Goal: Check status: Check status

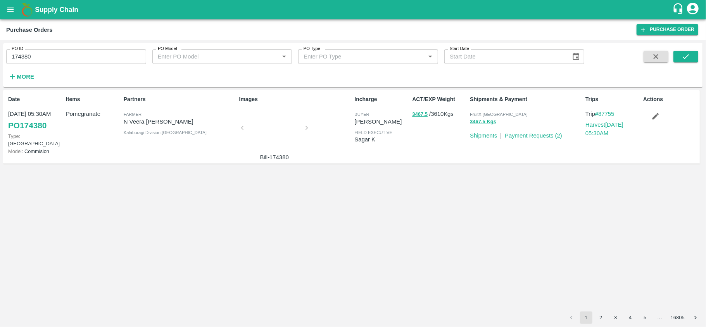
drag, startPoint x: 0, startPoint y: 0, endPoint x: 87, endPoint y: 61, distance: 106.1
click at [87, 61] on input "174380" at bounding box center [76, 56] width 140 height 15
paste input "text"
type input "160313"
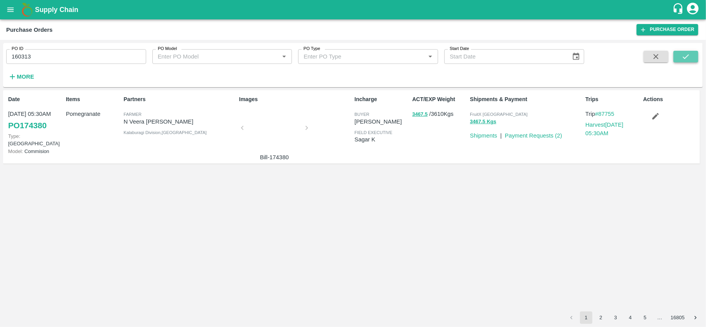
click at [685, 57] on icon "submit" at bounding box center [686, 56] width 9 height 9
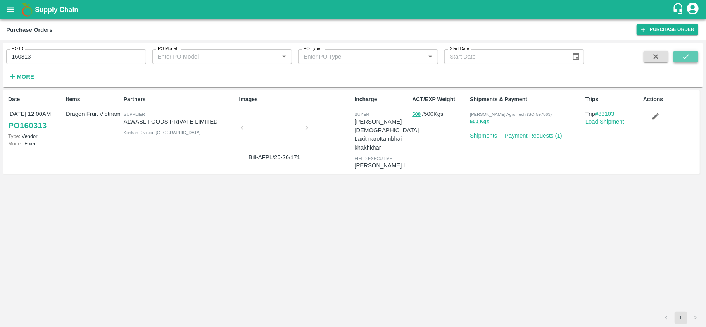
click at [688, 55] on icon "submit" at bounding box center [686, 56] width 9 height 9
click at [69, 58] on input "160313" at bounding box center [76, 56] width 140 height 15
paste input "text"
type input "159825"
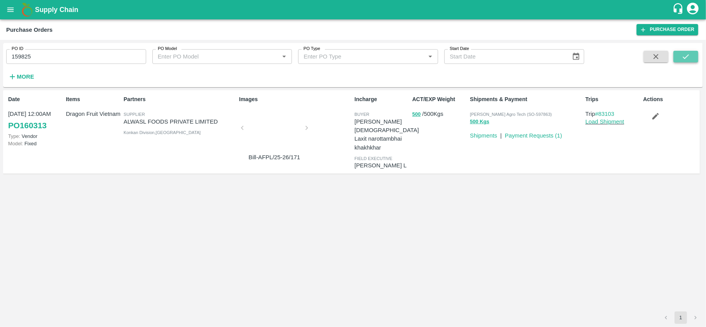
click at [691, 58] on button "submit" at bounding box center [686, 57] width 25 height 12
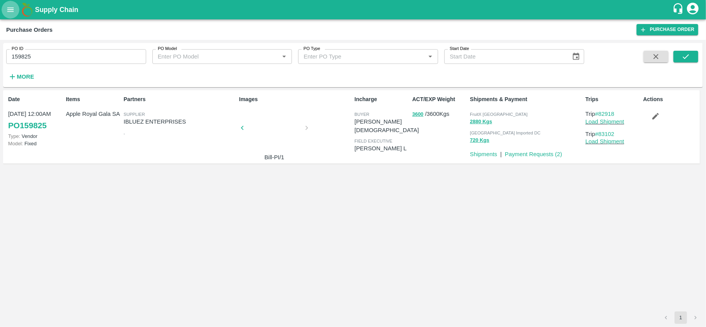
click at [8, 11] on icon "open drawer" at bounding box center [10, 9] width 9 height 9
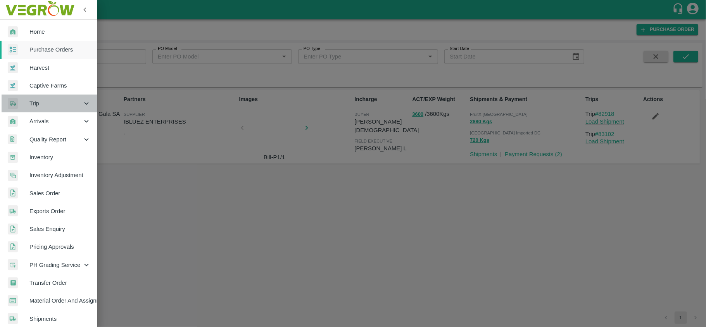
click at [50, 104] on span "Trip" at bounding box center [55, 103] width 53 height 9
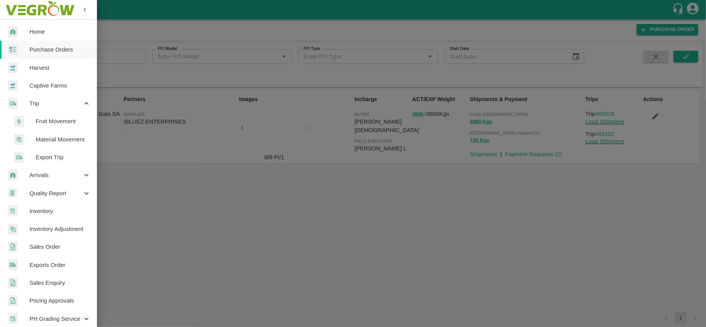
click at [60, 120] on span "Fruit Movement" at bounding box center [63, 121] width 55 height 9
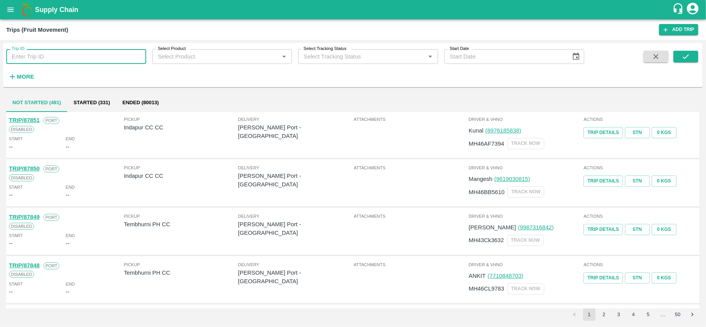
click at [66, 63] on input "Trip ID" at bounding box center [76, 56] width 140 height 15
paste input "87772"
type input "87772"
click at [689, 56] on icon "submit" at bounding box center [686, 56] width 9 height 9
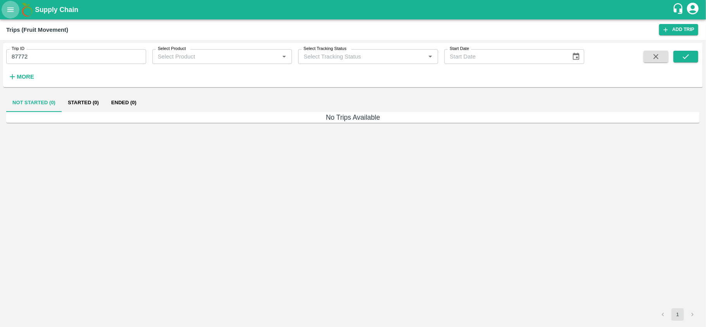
click at [10, 7] on icon "open drawer" at bounding box center [10, 9] width 9 height 9
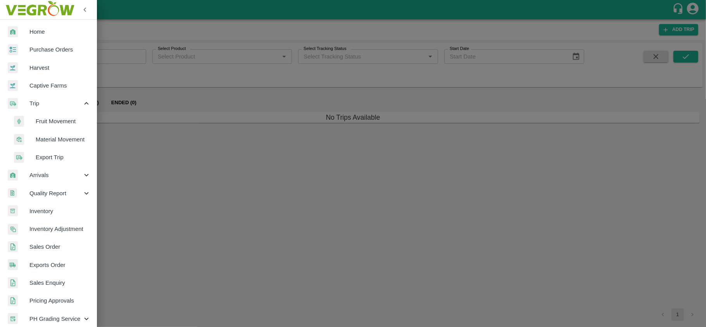
click at [67, 138] on span "Material Movement" at bounding box center [63, 139] width 55 height 9
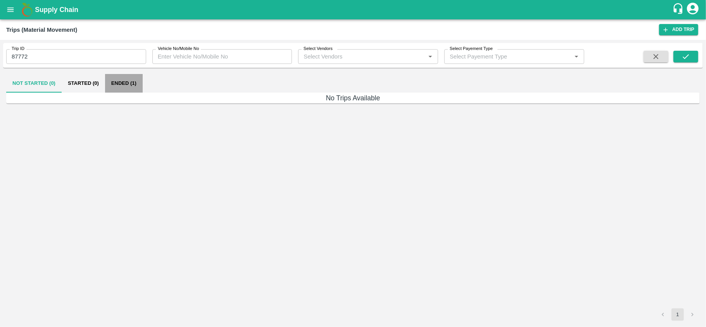
click at [131, 84] on button "Ended (1)" at bounding box center [124, 83] width 38 height 19
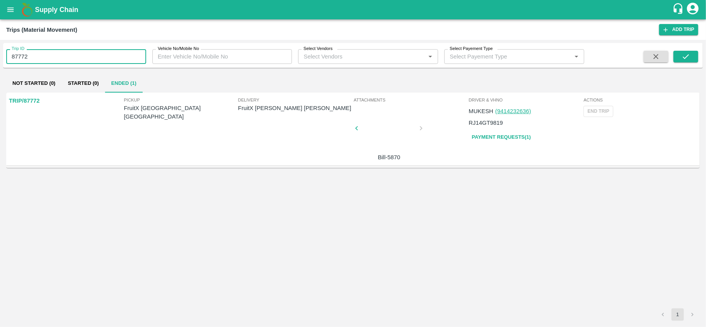
click at [109, 50] on input "87772" at bounding box center [76, 56] width 140 height 15
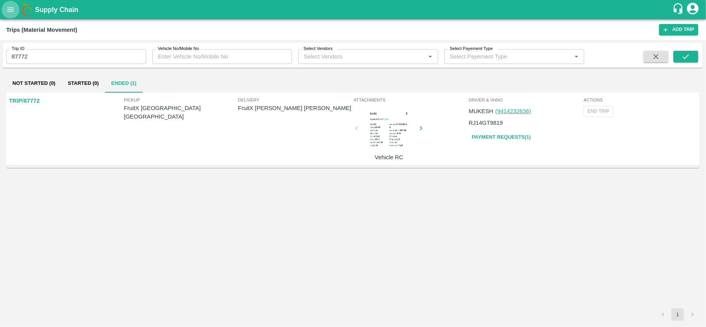
click at [14, 10] on icon "open drawer" at bounding box center [10, 9] width 9 height 9
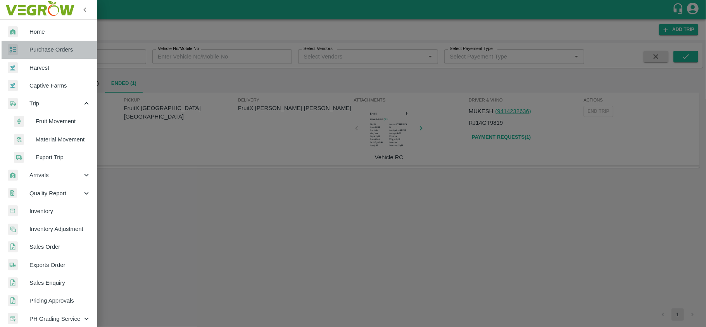
click at [63, 54] on link "Purchase Orders" at bounding box center [48, 50] width 97 height 18
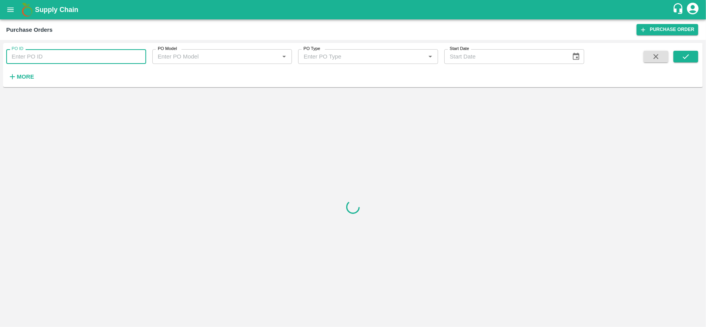
click at [73, 57] on input "PO ID" at bounding box center [76, 56] width 140 height 15
paste input "160313"
type input "160313"
click at [686, 57] on icon "submit" at bounding box center [686, 56] width 6 height 5
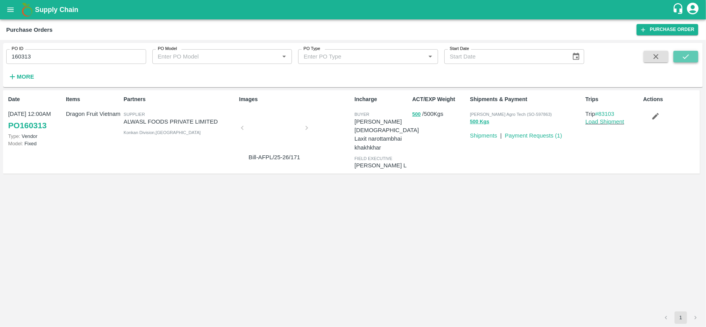
click at [686, 57] on icon "submit" at bounding box center [686, 56] width 6 height 5
click at [530, 133] on link "Payment Requests ( 1 )" at bounding box center [533, 136] width 57 height 6
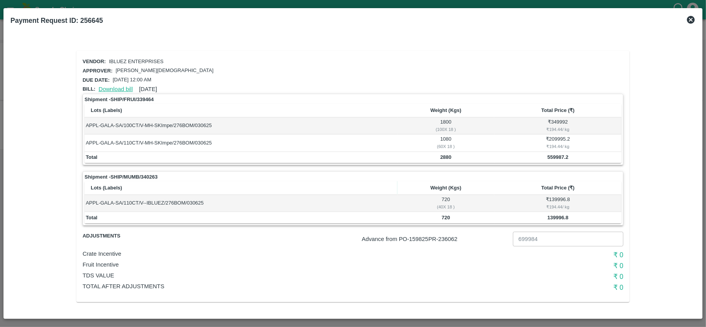
click at [112, 88] on link "Download bill" at bounding box center [115, 89] width 34 height 6
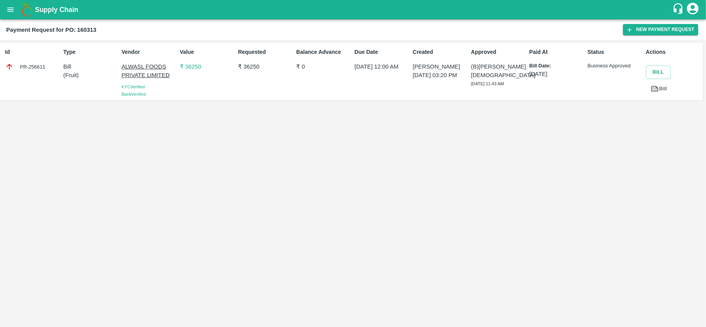
click at [250, 65] on p "₹ 36250" at bounding box center [265, 66] width 55 height 9
copy p "36250"
click at [9, 8] on icon "open drawer" at bounding box center [10, 9] width 7 height 4
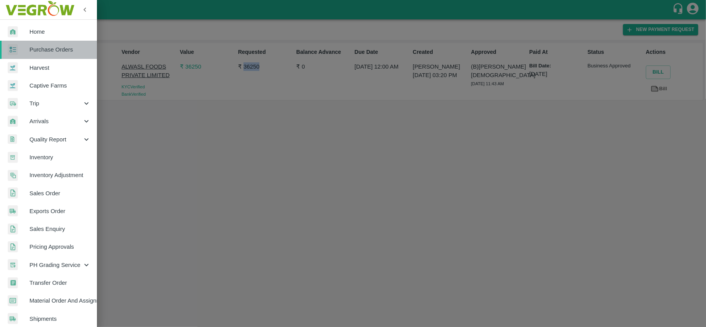
click at [63, 55] on link "Purchase Orders" at bounding box center [48, 50] width 97 height 18
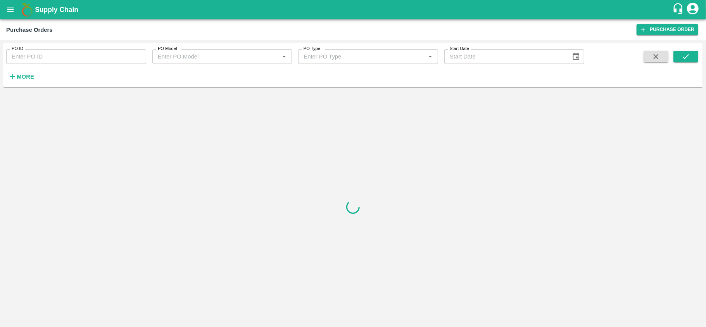
click at [59, 57] on input "PO ID" at bounding box center [76, 56] width 140 height 15
paste input "173305"
type input "173305"
click at [692, 57] on button "submit" at bounding box center [686, 57] width 25 height 12
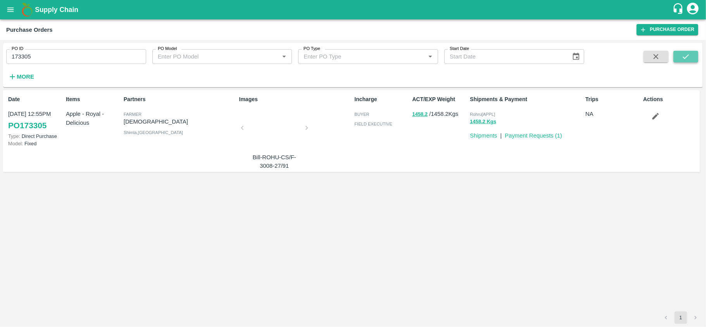
click at [692, 57] on button "submit" at bounding box center [686, 57] width 25 height 12
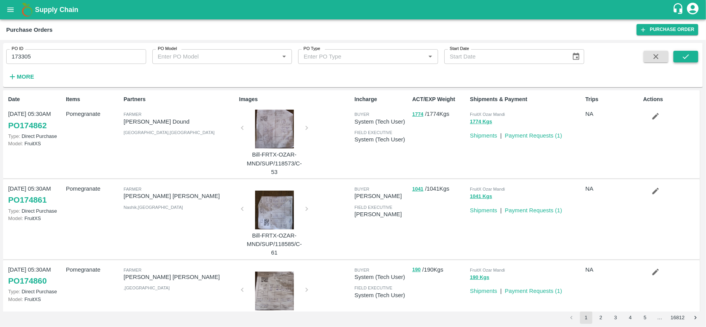
click at [686, 58] on icon "submit" at bounding box center [686, 56] width 6 height 5
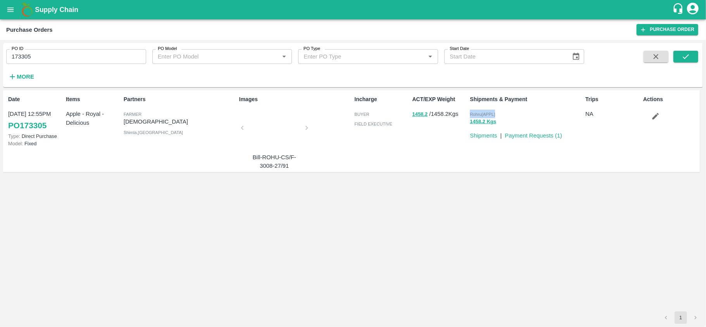
drag, startPoint x: 468, startPoint y: 114, endPoint x: 496, endPoint y: 116, distance: 27.2
click at [496, 116] on div "Rohru[APPL] 1458.2 Kgs" at bounding box center [525, 118] width 116 height 22
copy span "Rohru[APPL]"
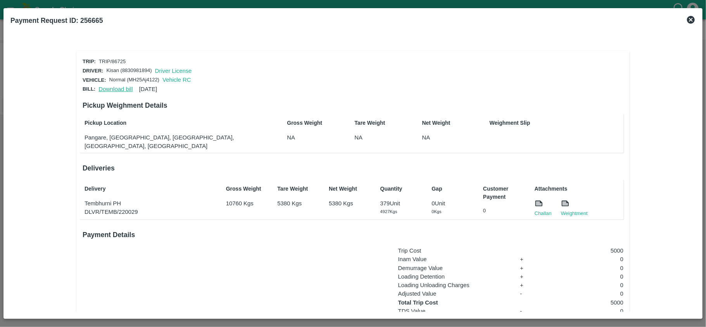
click at [117, 90] on link "Download bill" at bounding box center [115, 89] width 34 height 6
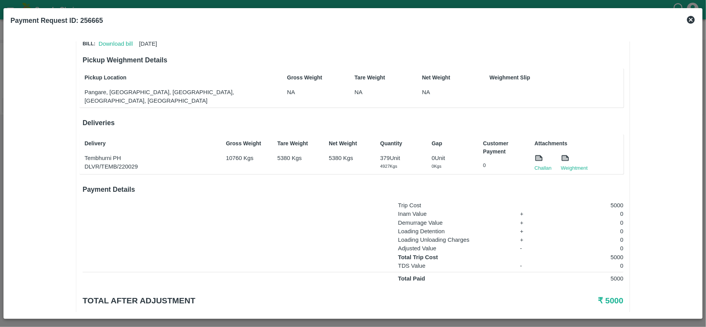
scroll to position [58, 0]
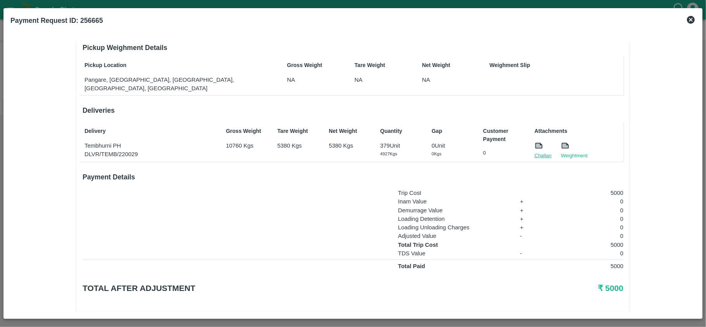
click at [537, 152] on link "Challan" at bounding box center [543, 156] width 17 height 8
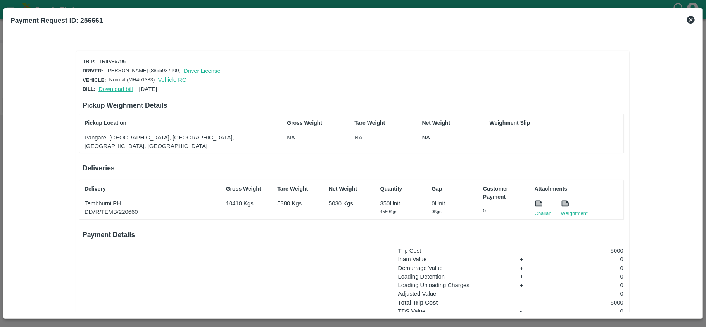
click at [117, 88] on link "Download bill" at bounding box center [115, 89] width 34 height 6
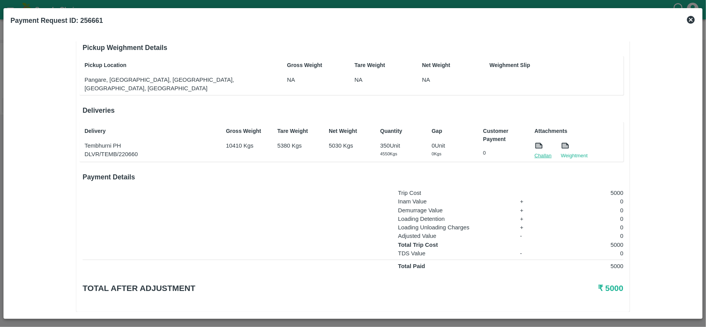
click at [541, 152] on link "Challan" at bounding box center [543, 156] width 17 height 8
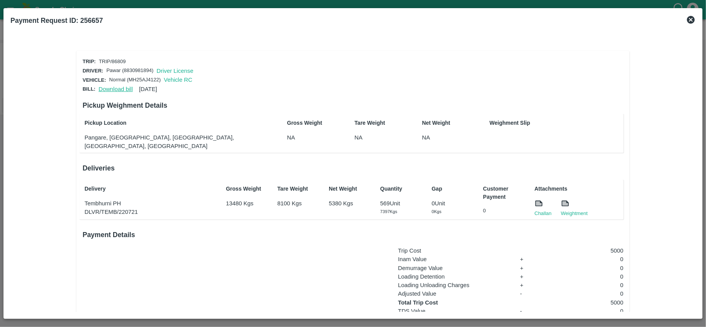
click at [117, 89] on link "Download bill" at bounding box center [115, 89] width 34 height 6
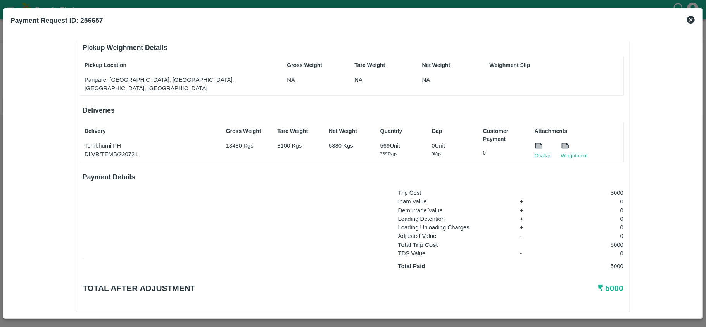
click at [548, 152] on link "Challan" at bounding box center [543, 156] width 17 height 8
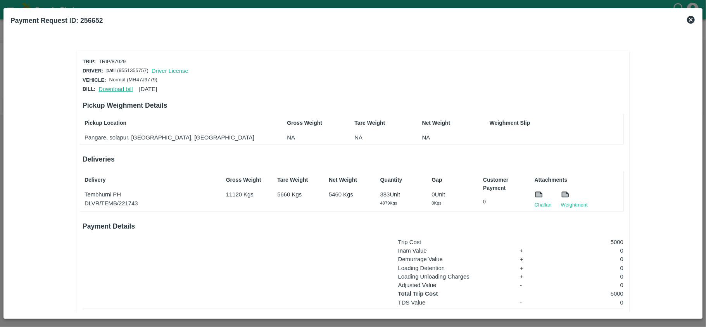
click at [117, 86] on link "Download bill" at bounding box center [115, 89] width 34 height 6
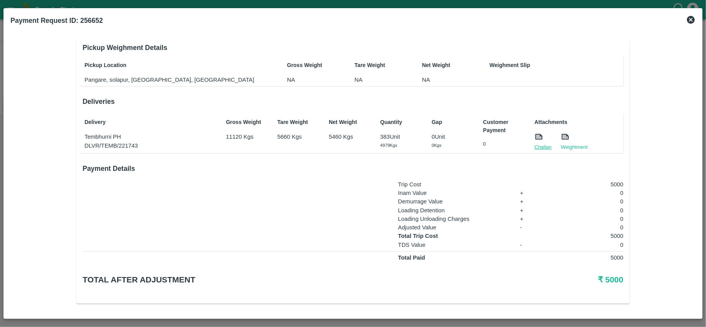
click at [543, 144] on link "Challan" at bounding box center [543, 147] width 17 height 8
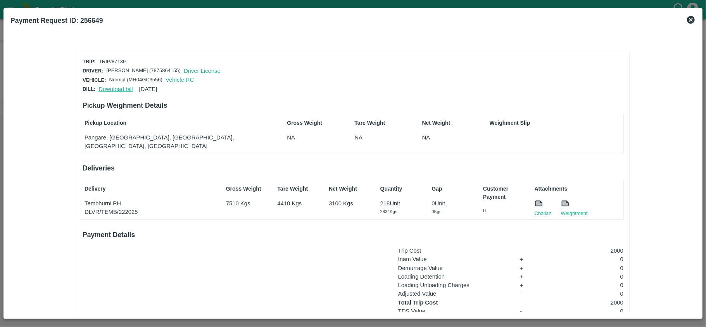
click at [111, 89] on link "Download bill" at bounding box center [115, 89] width 34 height 6
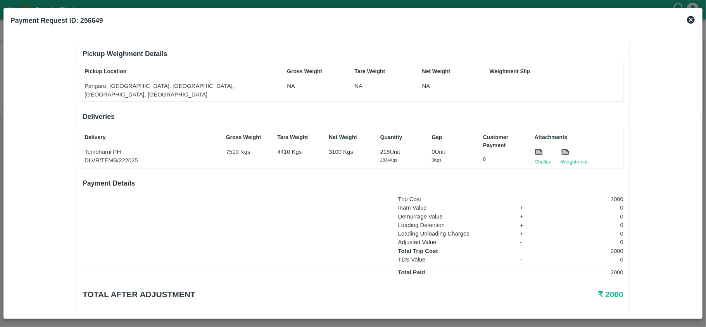
scroll to position [58, 0]
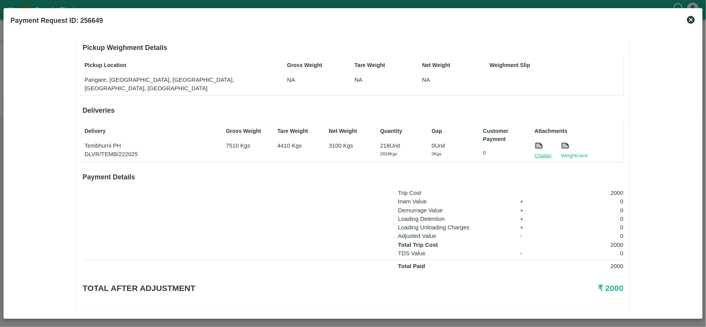
click at [542, 152] on link "Challan" at bounding box center [543, 156] width 17 height 8
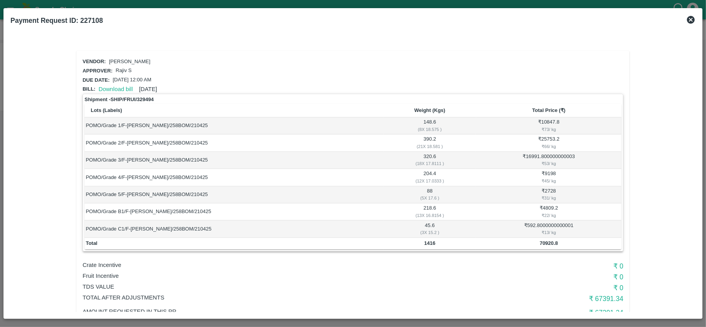
click at [689, 19] on icon at bounding box center [691, 20] width 8 height 8
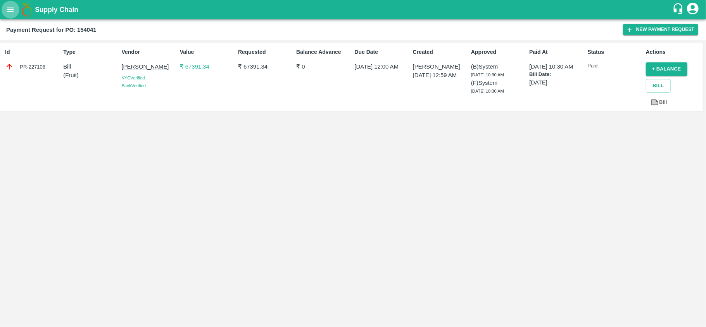
click at [11, 10] on icon "open drawer" at bounding box center [10, 9] width 9 height 9
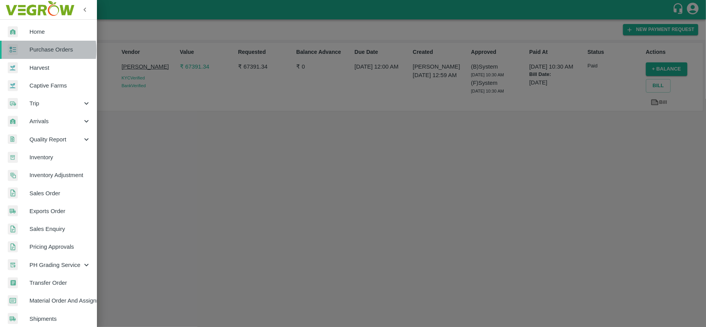
click at [36, 50] on span "Purchase Orders" at bounding box center [59, 49] width 61 height 9
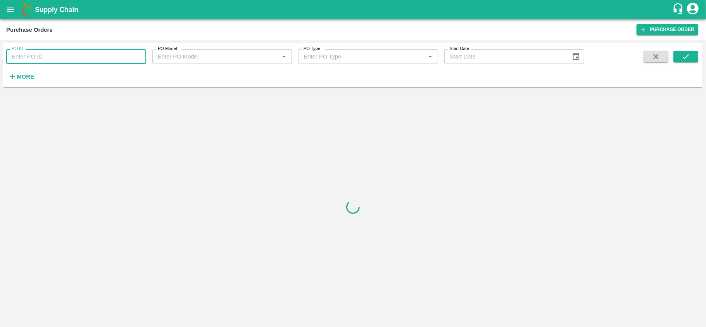
click at [63, 60] on input "PO ID" at bounding box center [76, 56] width 140 height 15
paste input "173347"
type input "173347"
click at [693, 54] on button "submit" at bounding box center [686, 57] width 25 height 12
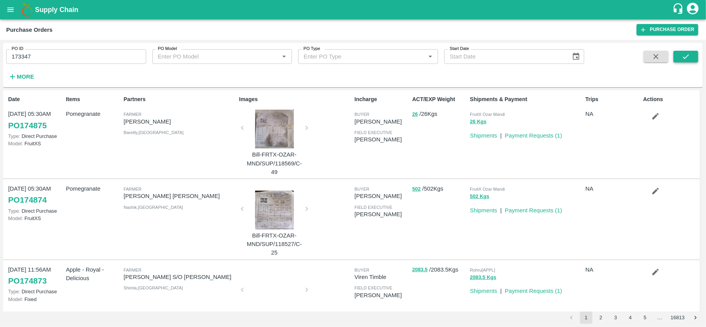
click at [694, 54] on button "submit" at bounding box center [686, 57] width 25 height 12
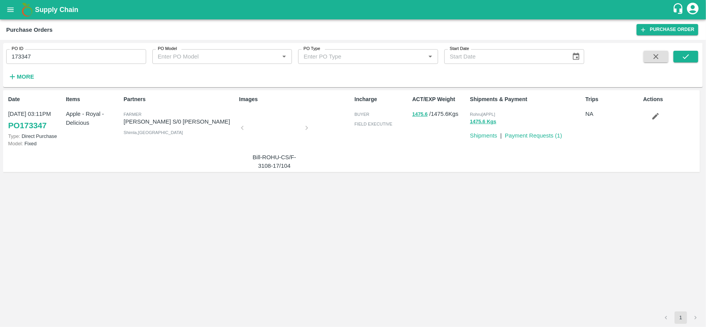
click at [482, 115] on span "Rohru[APPL]" at bounding box center [482, 114] width 25 height 5
copy p "Rohru[APPL] 1475.6 Kgs"
click at [9, 7] on icon "open drawer" at bounding box center [10, 9] width 9 height 9
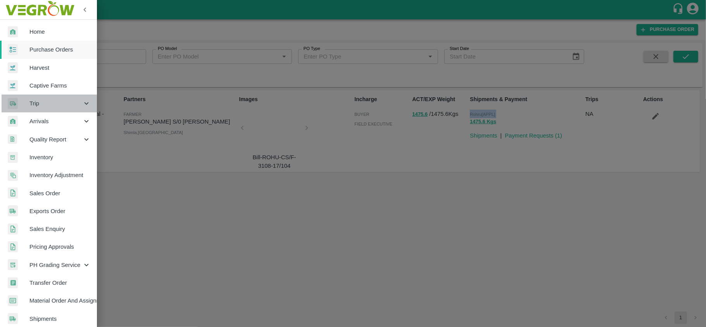
click at [50, 103] on span "Trip" at bounding box center [55, 103] width 53 height 9
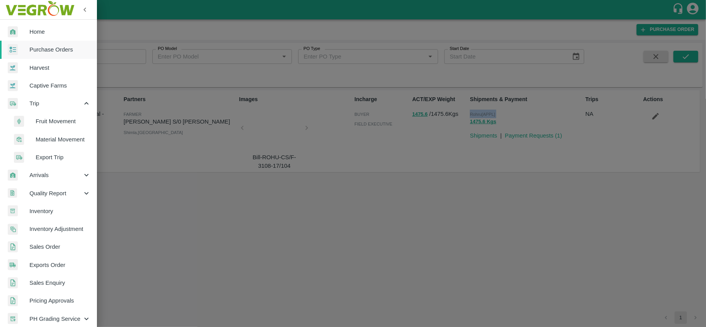
click at [55, 124] on span "Fruit Movement" at bounding box center [63, 121] width 55 height 9
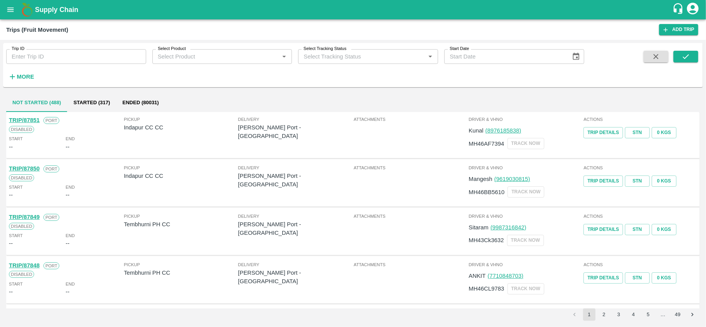
click at [67, 50] on input "Trip ID" at bounding box center [76, 56] width 140 height 15
paste input "87431"
type input "87431"
click at [689, 60] on icon "submit" at bounding box center [686, 56] width 9 height 9
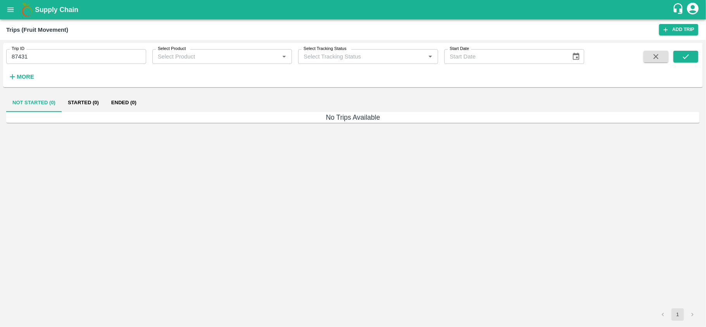
click at [16, 8] on button "open drawer" at bounding box center [11, 10] width 18 height 18
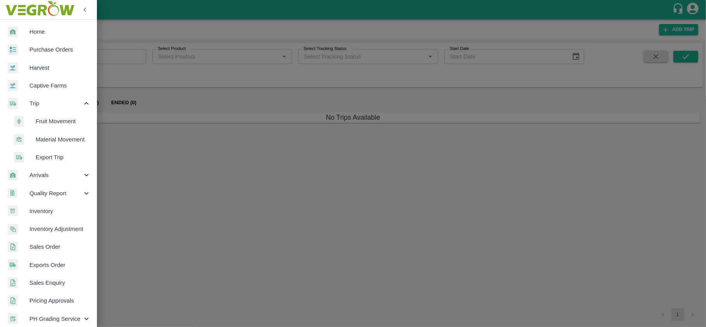
click at [52, 139] on span "Material Movement" at bounding box center [63, 139] width 55 height 9
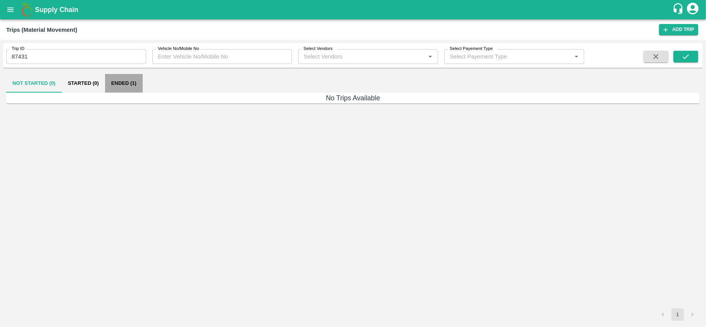
click at [129, 81] on button "Ended (1)" at bounding box center [124, 83] width 38 height 19
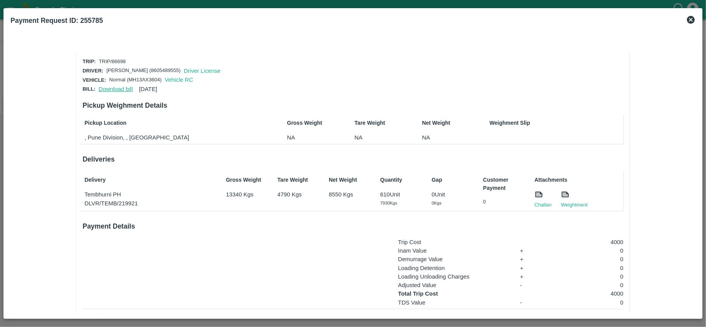
click at [105, 86] on link "Download bill" at bounding box center [115, 89] width 34 height 6
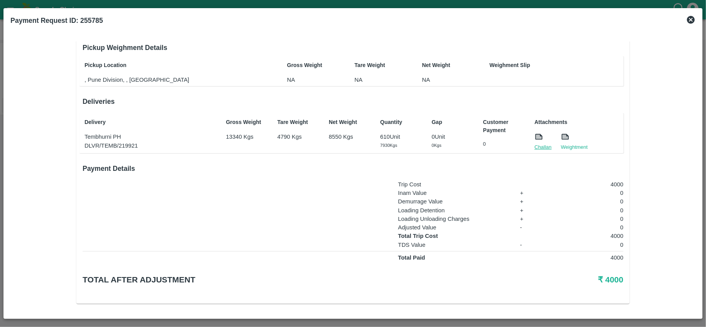
click at [543, 146] on link "Challan" at bounding box center [543, 147] width 17 height 8
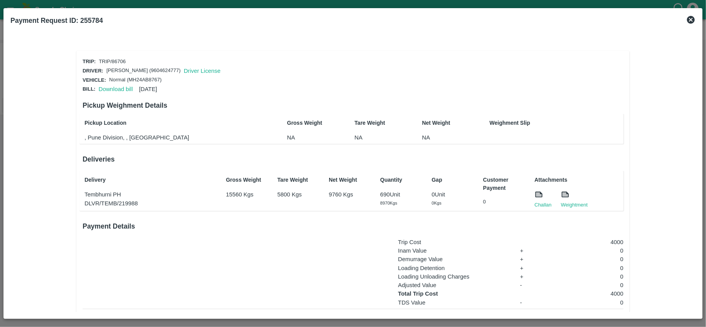
scroll to position [0, 0]
click at [114, 88] on link "Download bill" at bounding box center [115, 89] width 34 height 6
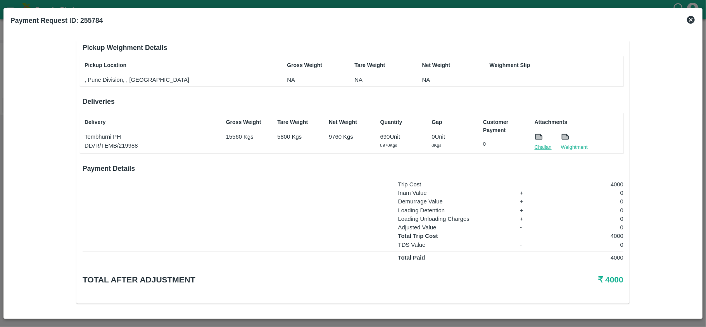
click at [542, 143] on link "Challan" at bounding box center [543, 147] width 17 height 8
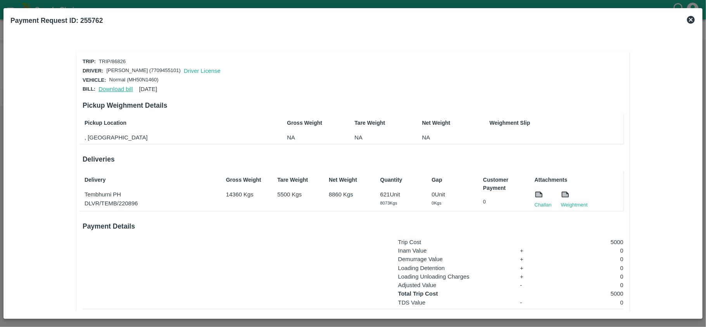
scroll to position [0, 0]
click at [118, 90] on div "Download bill [DATE]" at bounding box center [126, 87] width 62 height 12
click at [112, 87] on link "Download bill" at bounding box center [115, 89] width 34 height 6
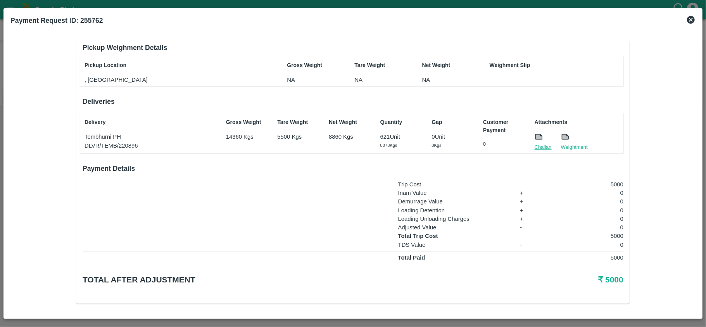
click at [541, 144] on link "Challan" at bounding box center [543, 147] width 17 height 8
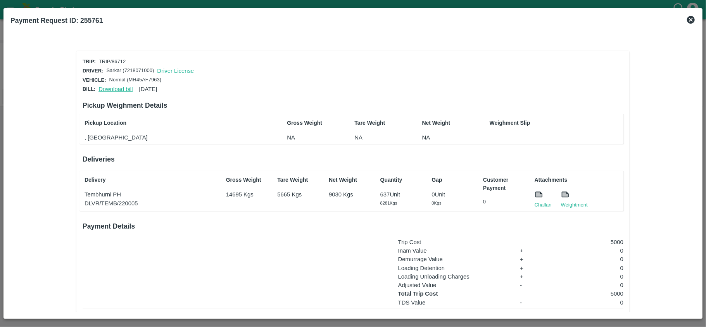
click at [110, 86] on link "Download bill" at bounding box center [115, 89] width 34 height 6
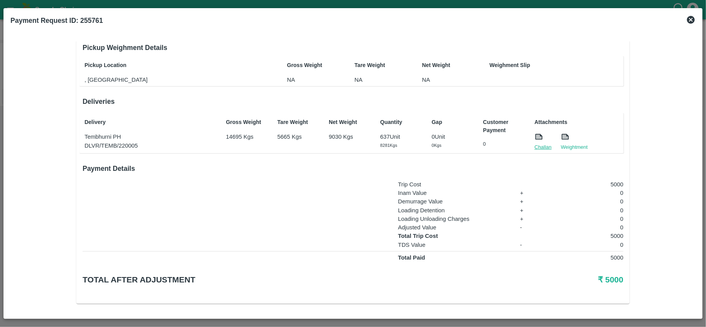
click at [537, 147] on link "Challan" at bounding box center [543, 147] width 17 height 8
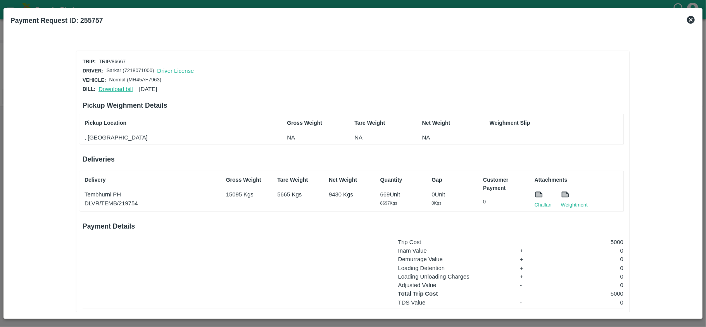
click at [111, 88] on link "Download bill" at bounding box center [115, 89] width 34 height 6
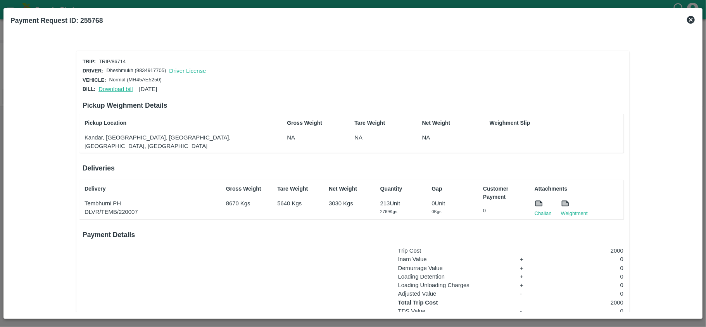
click at [115, 86] on link "Download bill" at bounding box center [115, 89] width 34 height 6
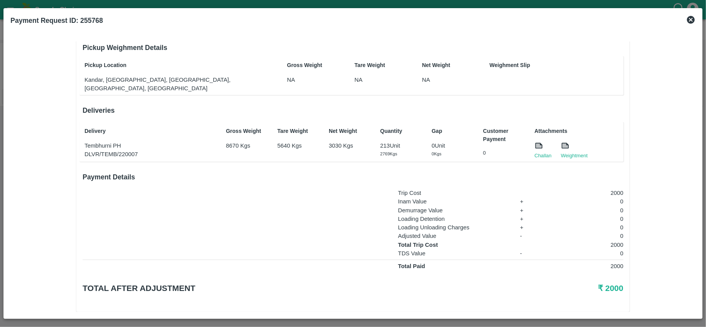
click at [537, 142] on div at bounding box center [543, 147] width 17 height 11
click at [539, 152] on link "Challan" at bounding box center [543, 156] width 17 height 8
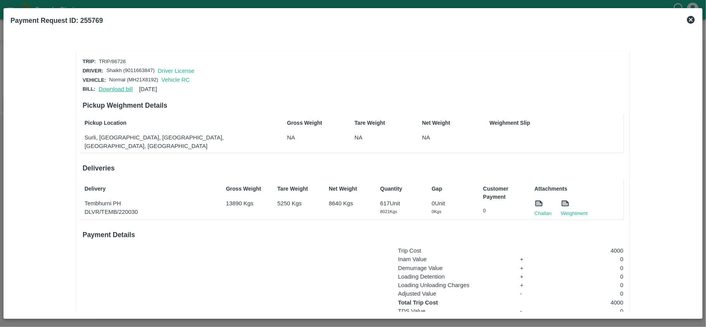
click at [124, 86] on link "Download bill" at bounding box center [115, 89] width 34 height 6
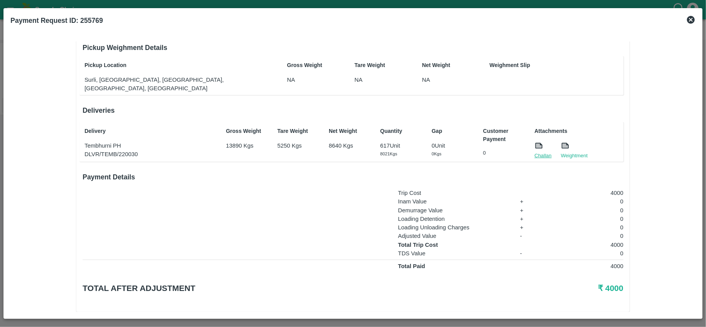
click at [544, 152] on link "Challan" at bounding box center [543, 156] width 17 height 8
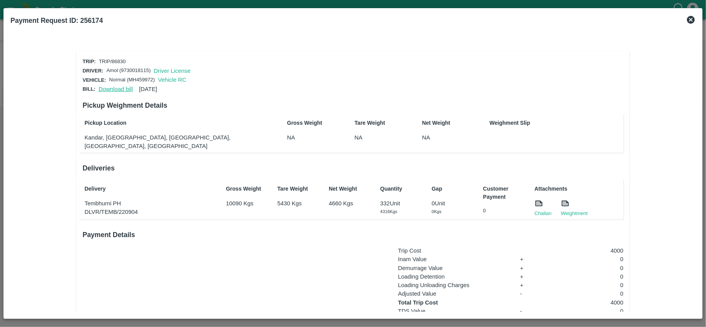
click at [120, 86] on link "Download bill" at bounding box center [115, 89] width 34 height 6
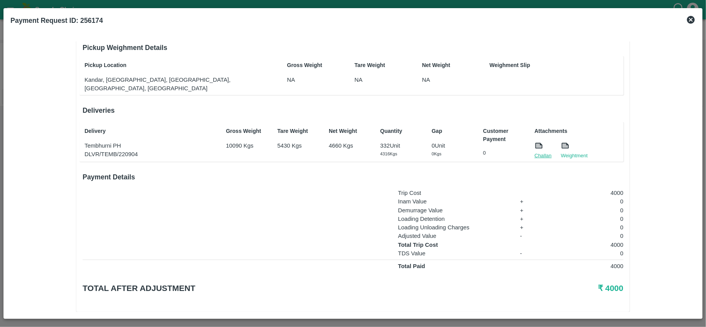
click at [540, 152] on link "Challan" at bounding box center [543, 156] width 17 height 8
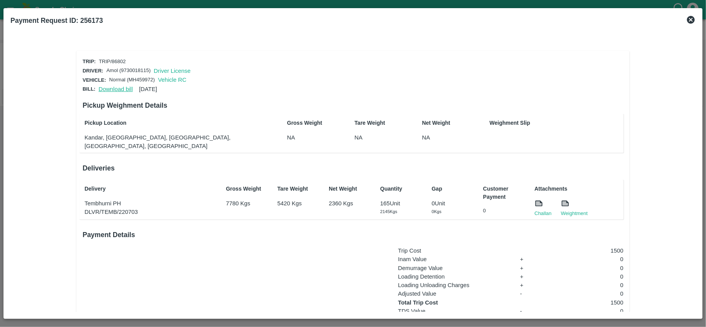
click at [109, 87] on link "Download bill" at bounding box center [115, 89] width 34 height 6
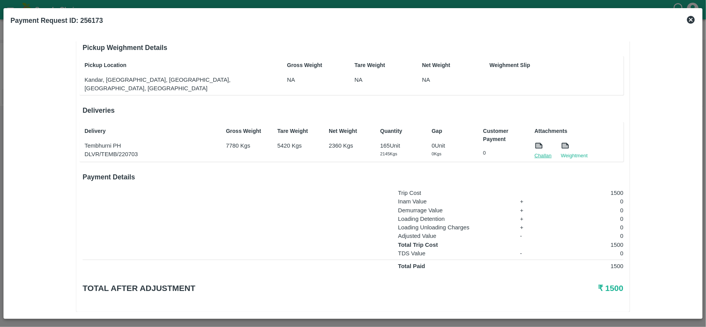
click at [544, 152] on link "Challan" at bounding box center [543, 156] width 17 height 8
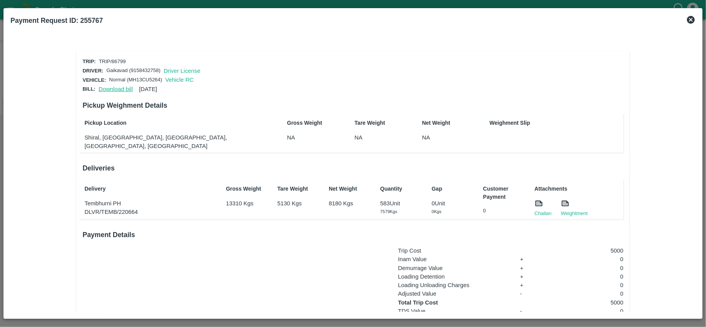
click at [109, 87] on link "Download bill" at bounding box center [115, 89] width 34 height 6
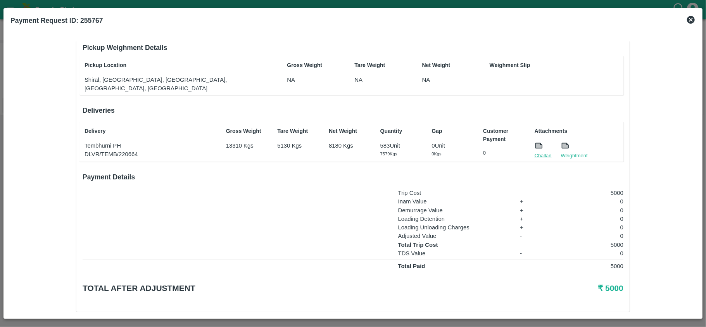
click at [541, 152] on link "Challan" at bounding box center [543, 156] width 17 height 8
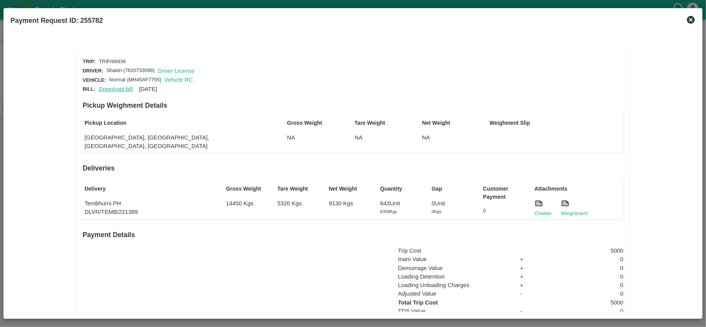
click at [109, 86] on link "Download bill" at bounding box center [115, 89] width 34 height 6
click at [542, 210] on link "Challan" at bounding box center [543, 214] width 17 height 8
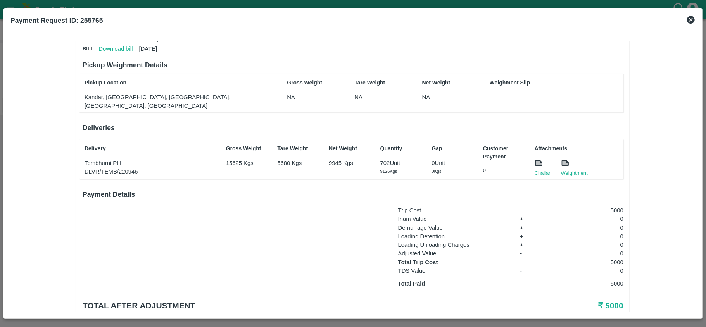
scroll to position [42, 0]
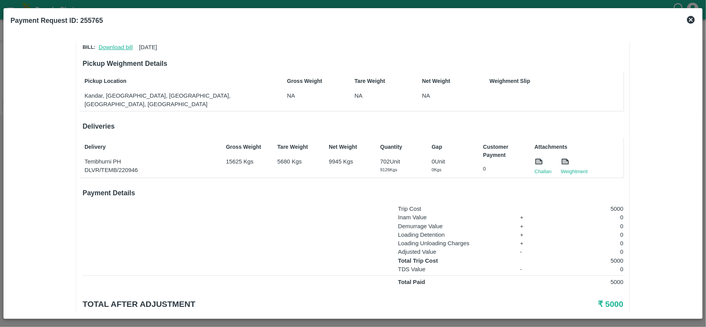
click at [108, 44] on link "Download bill" at bounding box center [115, 47] width 34 height 6
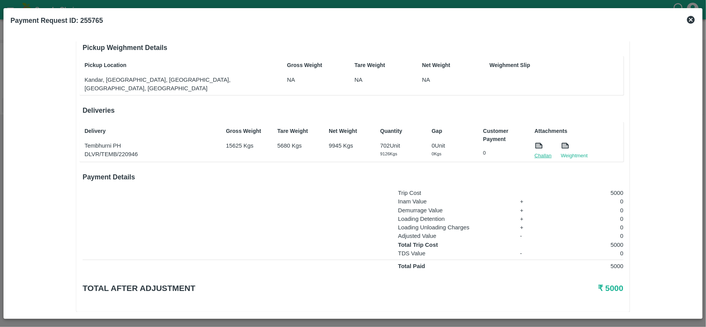
click at [535, 152] on link "Challan" at bounding box center [543, 156] width 17 height 8
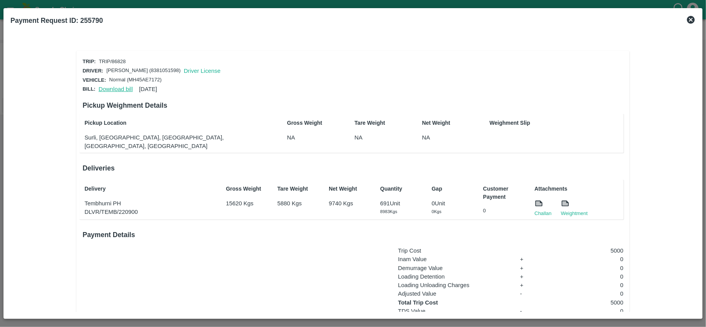
click at [117, 88] on link "Download bill" at bounding box center [115, 89] width 34 height 6
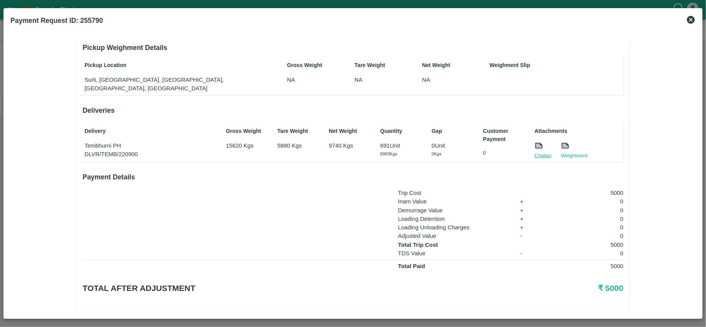
click at [542, 152] on link "Challan" at bounding box center [543, 156] width 17 height 8
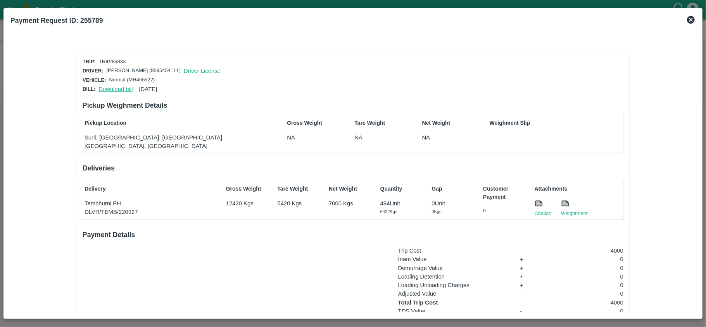
click at [115, 88] on link "Download bill" at bounding box center [115, 89] width 34 height 6
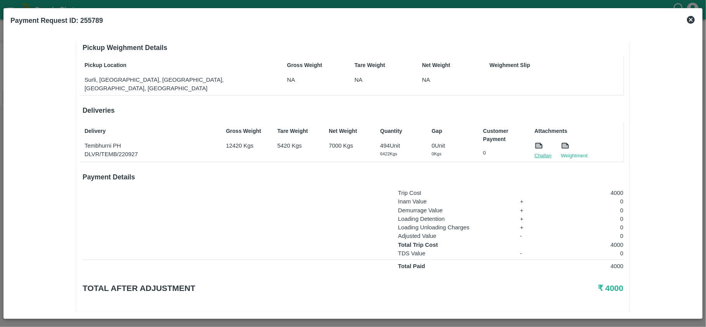
click at [540, 152] on link "Challan" at bounding box center [543, 156] width 17 height 8
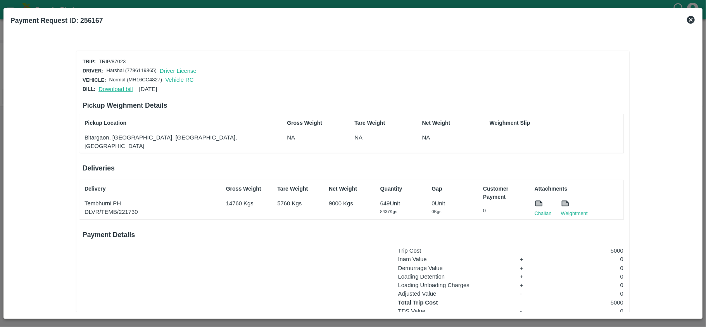
click at [109, 87] on link "Download bill" at bounding box center [115, 89] width 34 height 6
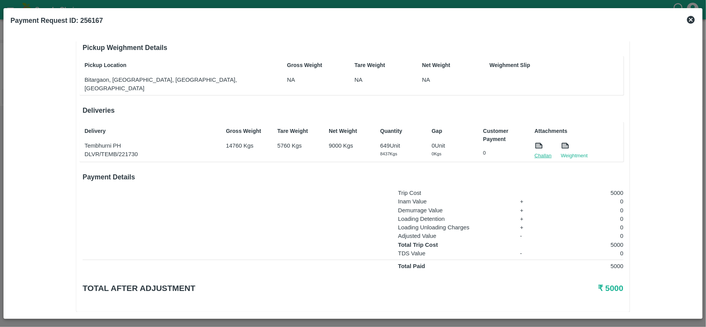
click at [540, 152] on link "Challan" at bounding box center [543, 156] width 17 height 8
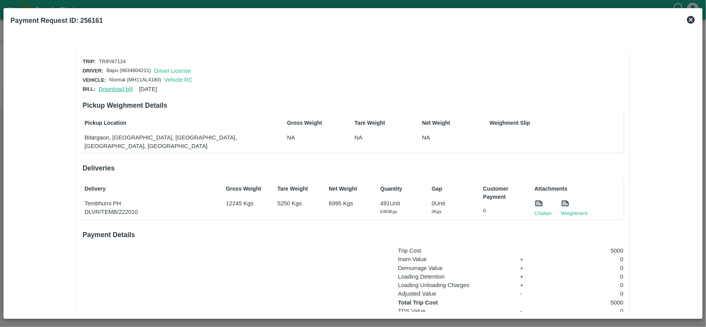
click at [111, 90] on link "Download bill" at bounding box center [115, 89] width 34 height 6
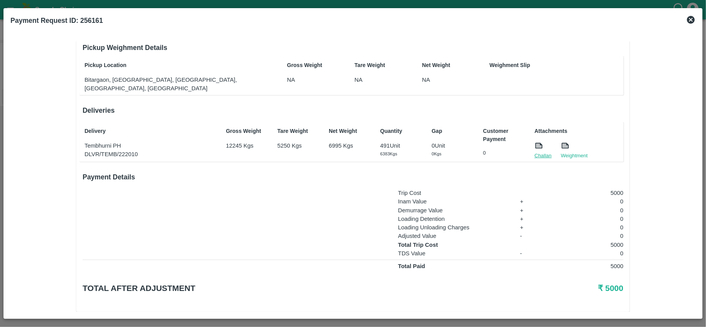
click at [543, 152] on link "Challan" at bounding box center [543, 156] width 17 height 8
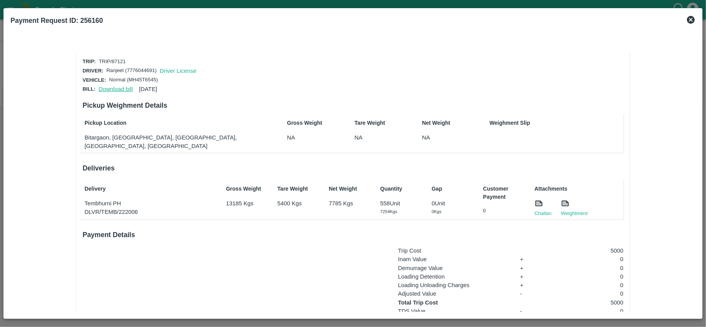
click at [119, 87] on link "Download bill" at bounding box center [115, 89] width 34 height 6
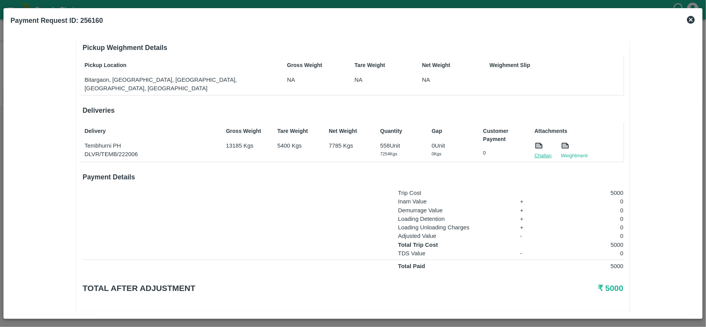
click at [535, 152] on link "Challan" at bounding box center [543, 156] width 17 height 8
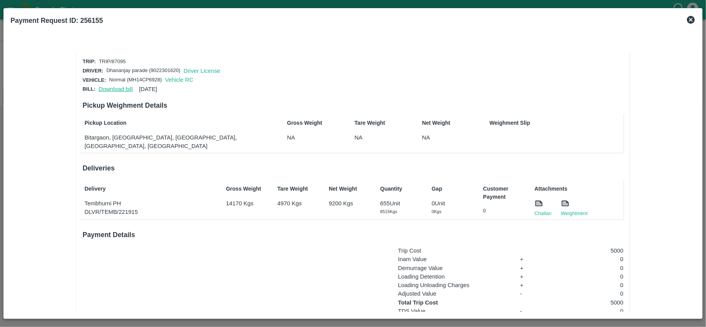
click at [116, 87] on link "Download bill" at bounding box center [115, 89] width 34 height 6
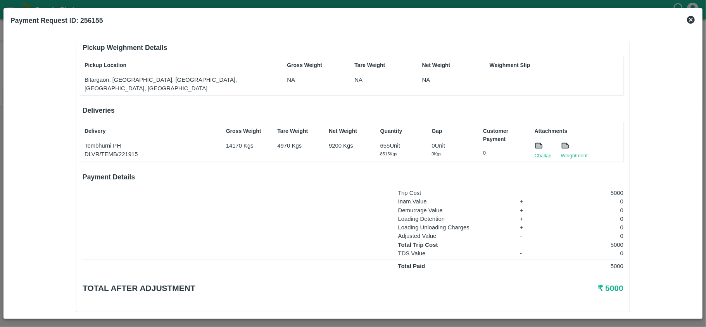
click at [544, 152] on link "Challan" at bounding box center [543, 156] width 17 height 8
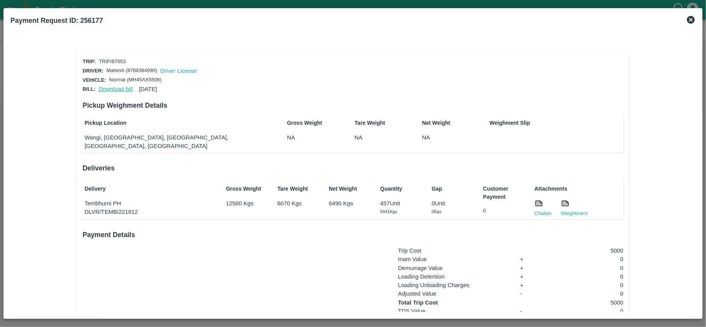
click at [109, 88] on link "Download bill" at bounding box center [115, 89] width 34 height 6
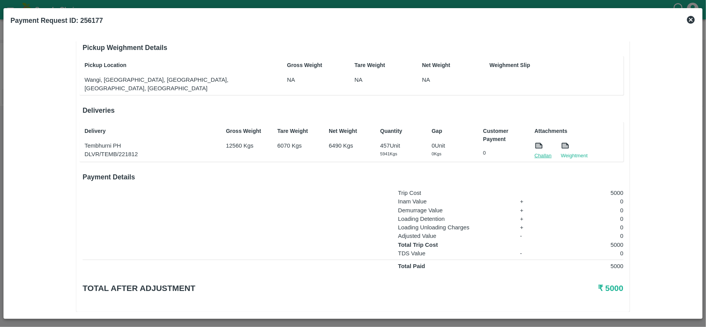
click at [538, 152] on link "Challan" at bounding box center [543, 156] width 17 height 8
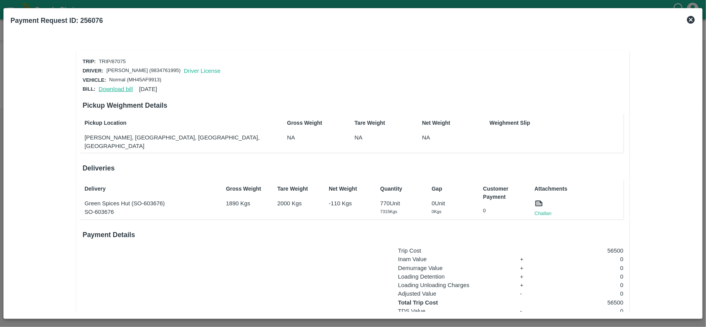
click at [111, 90] on link "Download bill" at bounding box center [115, 89] width 34 height 6
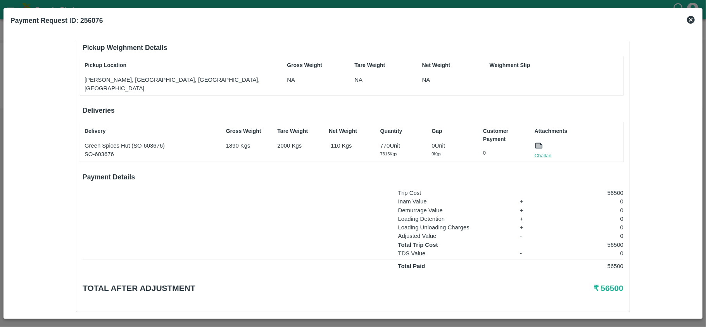
click at [548, 152] on link "Challan" at bounding box center [543, 156] width 17 height 8
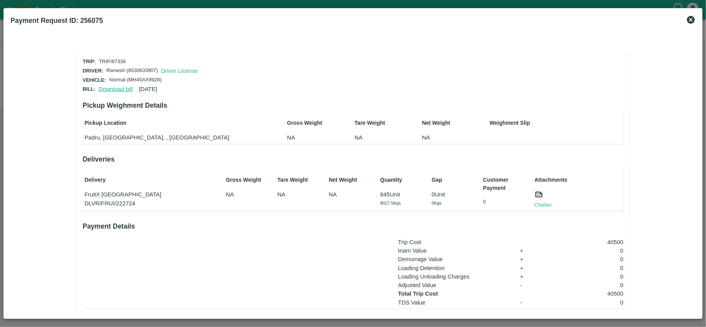
click at [115, 89] on link "Download bill" at bounding box center [115, 89] width 34 height 6
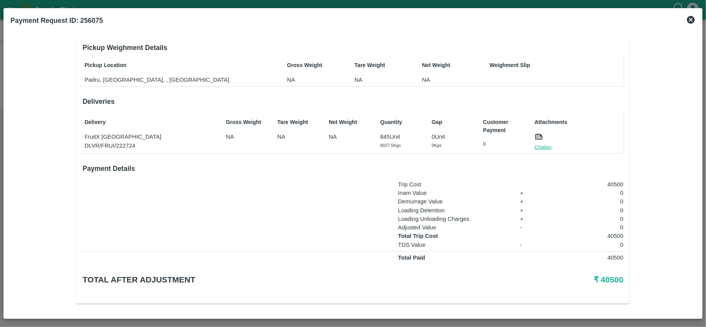
click at [537, 146] on link "Challan" at bounding box center [543, 147] width 17 height 8
